Goal: Task Accomplishment & Management: Use online tool/utility

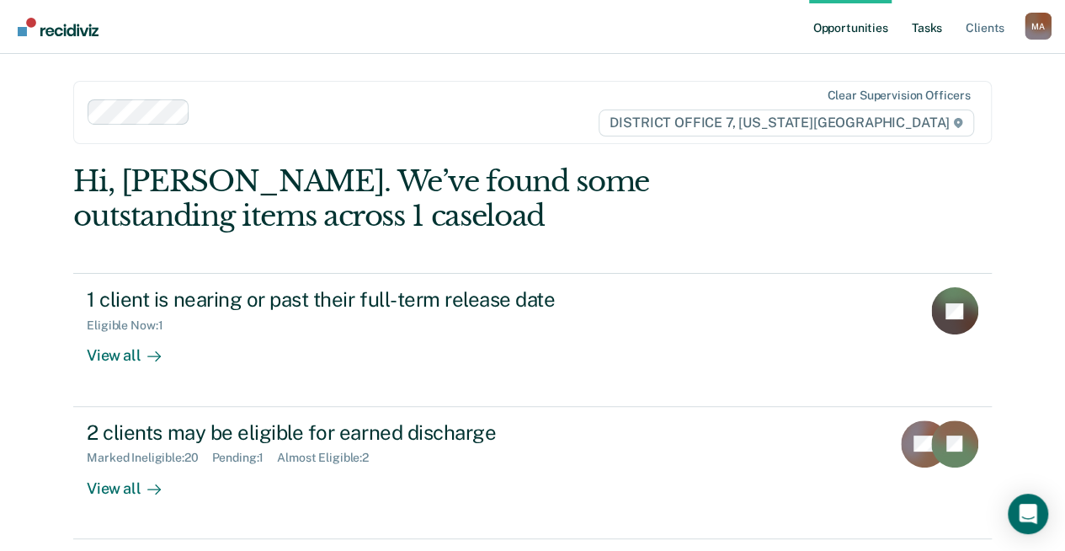
click at [945, 40] on link "Tasks" at bounding box center [927, 27] width 37 height 54
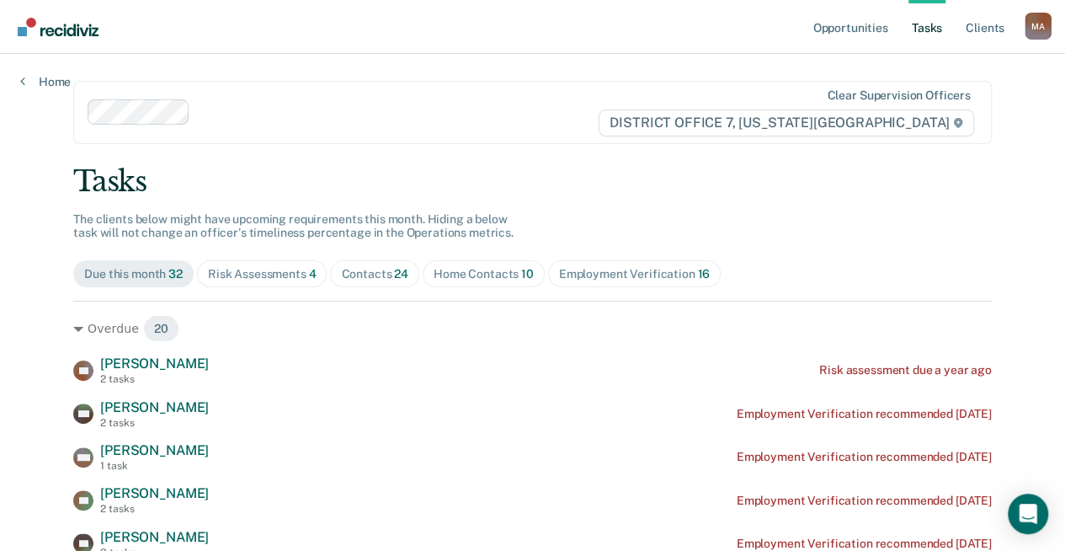
click at [253, 274] on div "Risk Assessments 4" at bounding box center [262, 274] width 109 height 14
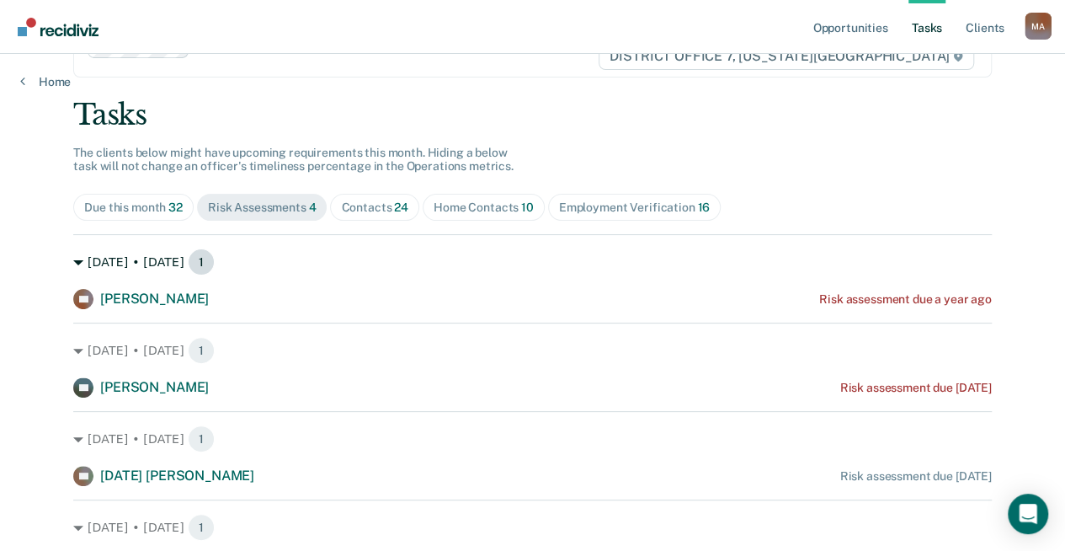
scroll to position [157, 0]
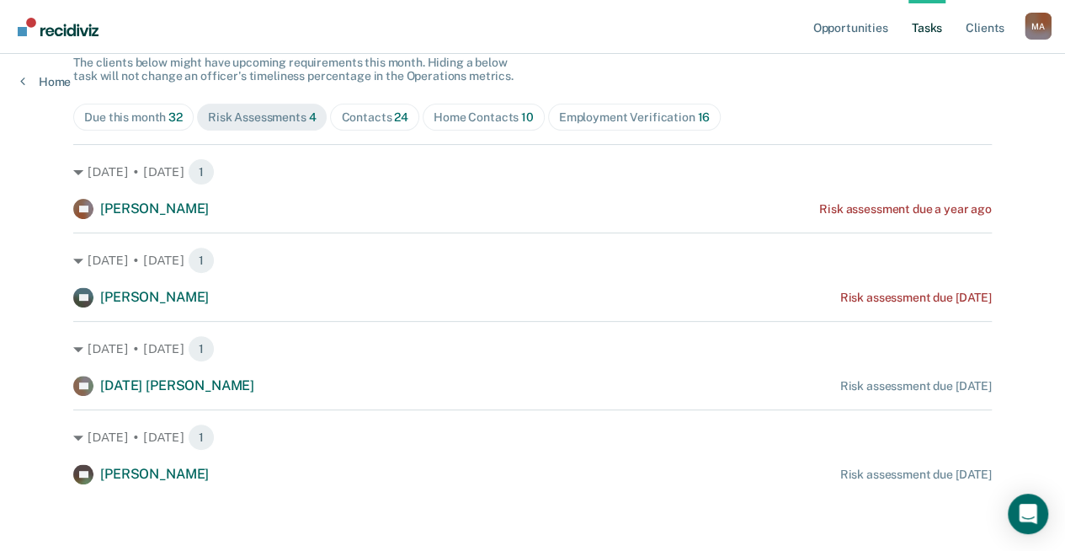
click at [483, 115] on div "Home Contacts 10" at bounding box center [484, 117] width 100 height 14
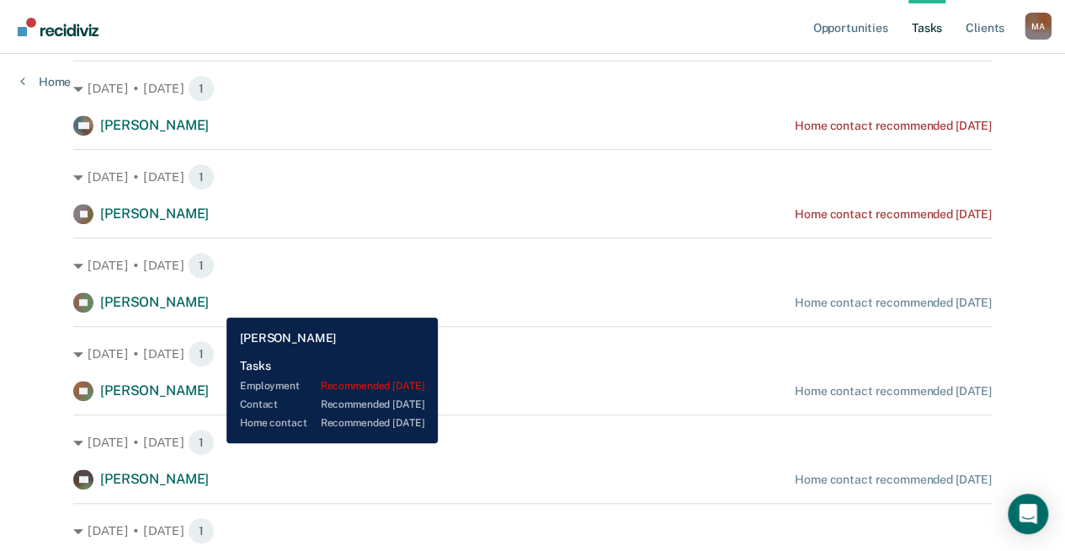
scroll to position [325, 0]
